Goal: Information Seeking & Learning: Find specific fact

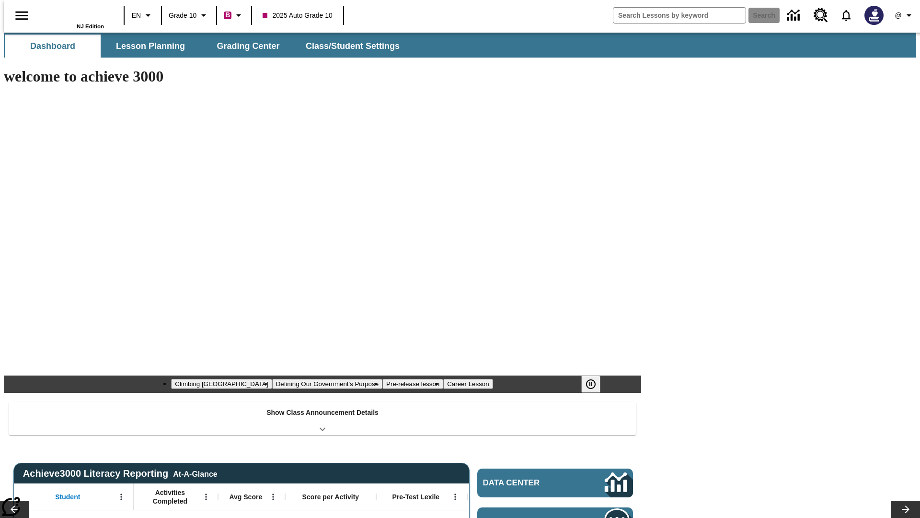
type input "-1"
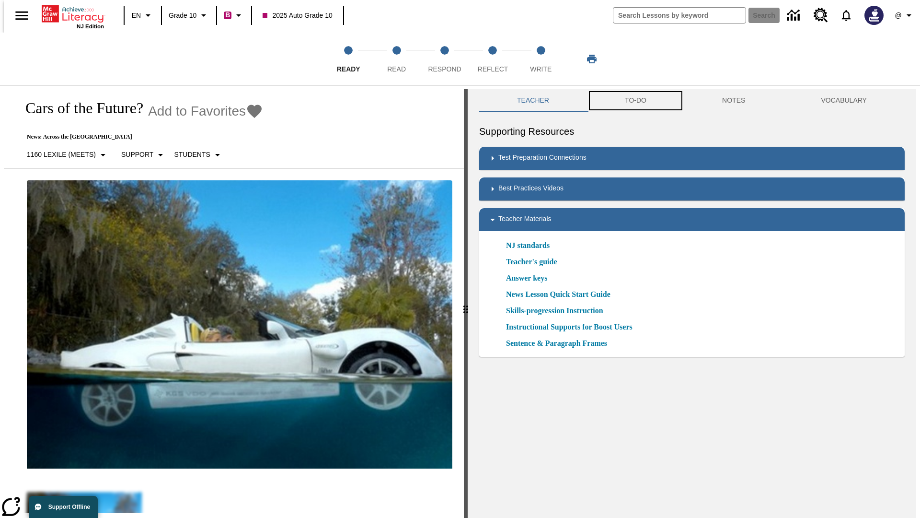
click at [635, 101] on button "TO-DO" at bounding box center [635, 100] width 97 height 23
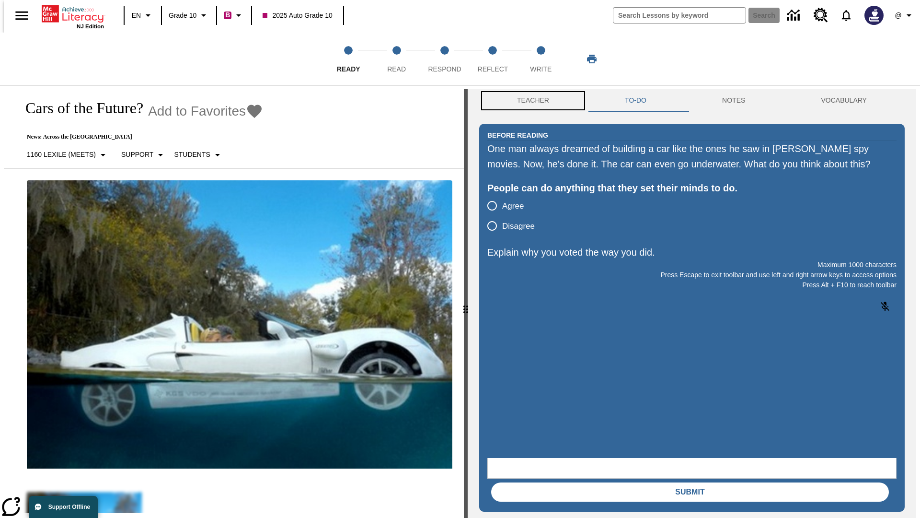
scroll to position [0, 0]
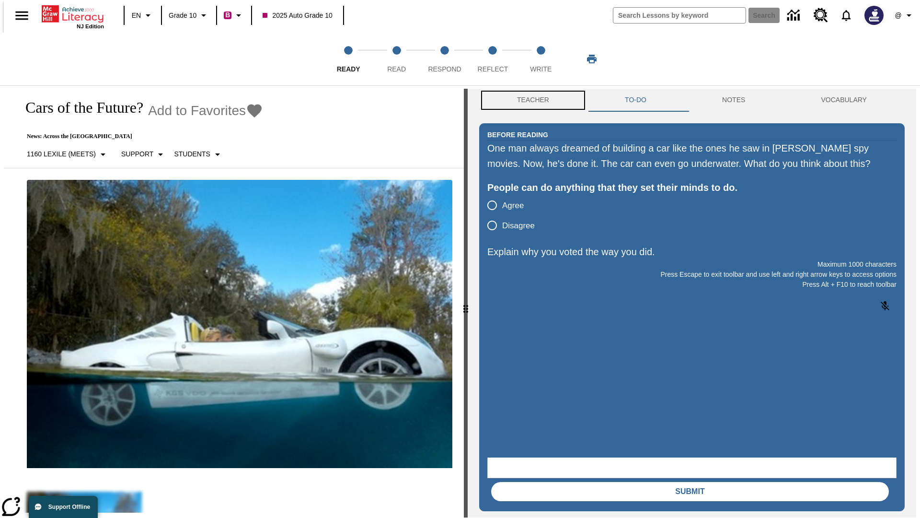
click at [530, 101] on button "Teacher" at bounding box center [533, 100] width 108 height 23
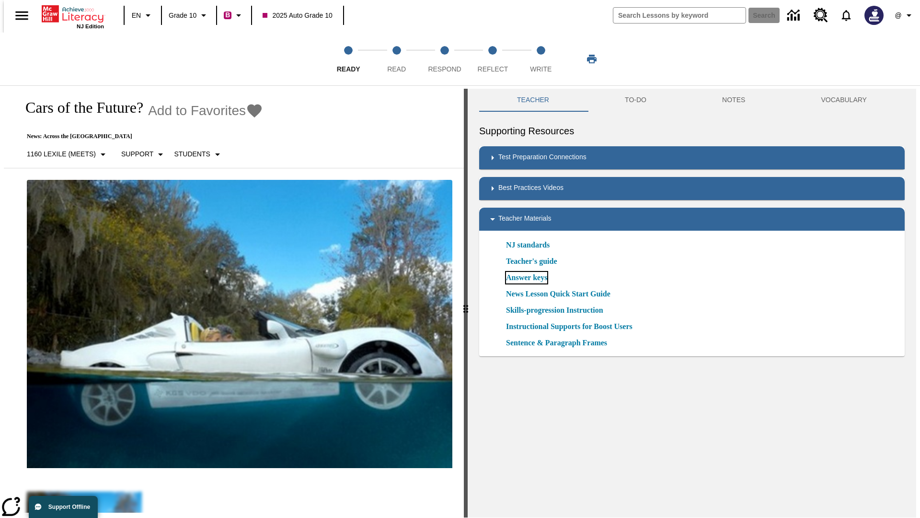
click at [526, 277] on link "Answer keys" at bounding box center [526, 278] width 41 height 12
click at [396, 59] on span "Read" at bounding box center [396, 65] width 19 height 17
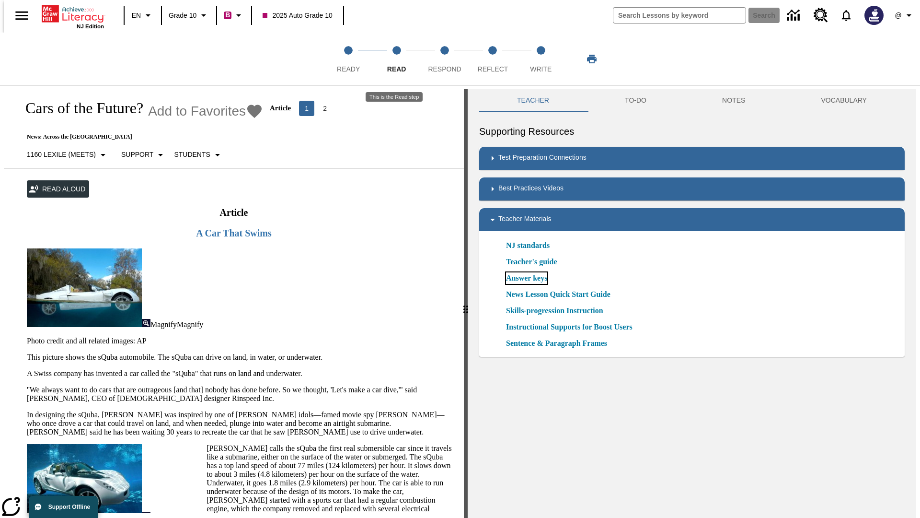
click at [526, 278] on link "Answer keys" at bounding box center [526, 278] width 41 height 12
